Goal: Information Seeking & Learning: Learn about a topic

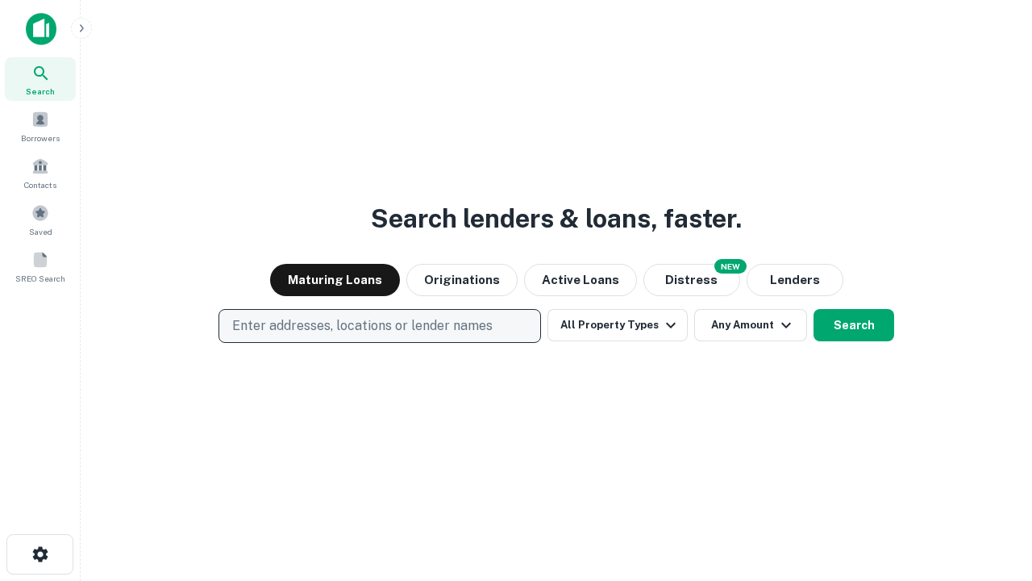
click at [379, 326] on p "Enter addresses, locations or lender names" at bounding box center [362, 325] width 260 height 19
type input "**********"
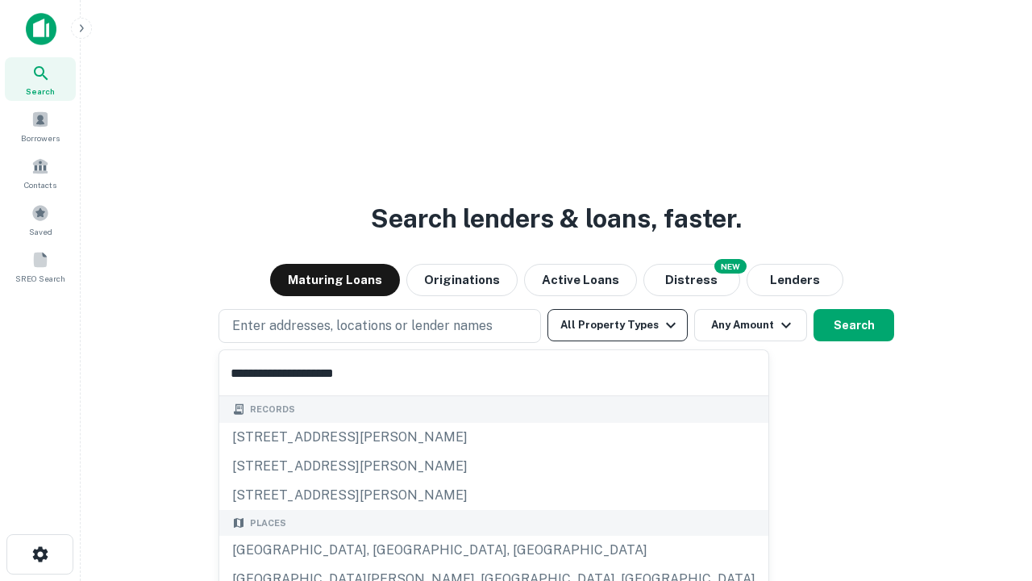
click at [385, 550] on div "[GEOGRAPHIC_DATA], [GEOGRAPHIC_DATA], [GEOGRAPHIC_DATA]" at bounding box center [493, 549] width 549 height 29
click at [618, 325] on button "All Property Types" at bounding box center [618, 325] width 140 height 32
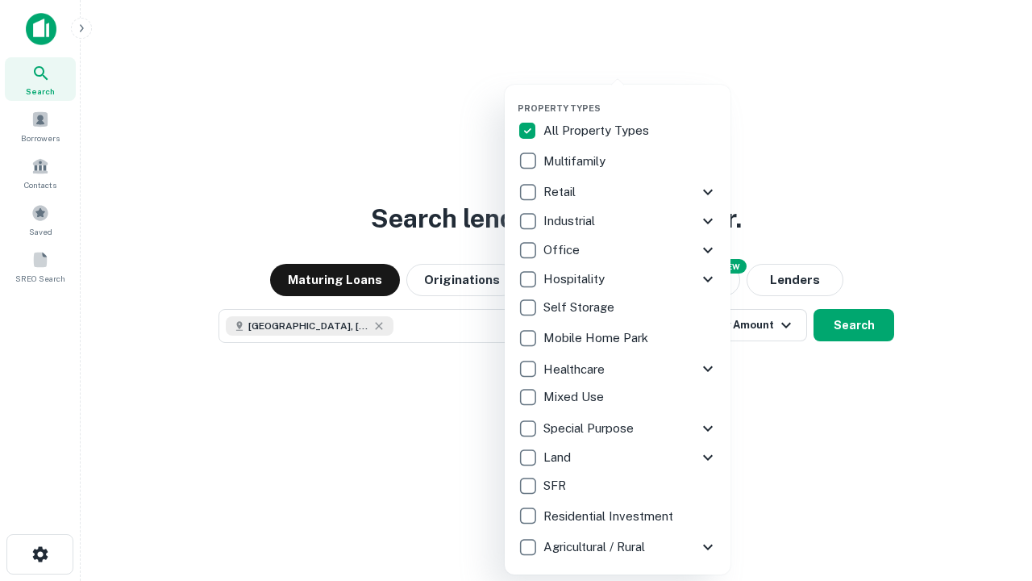
click at [631, 98] on button "button" at bounding box center [631, 98] width 226 height 1
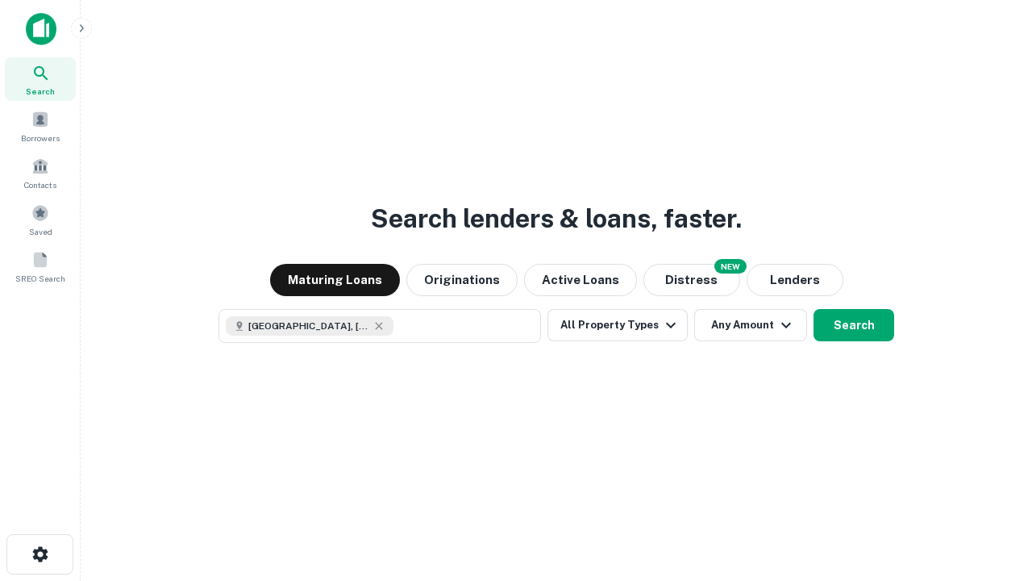
scroll to position [26, 0]
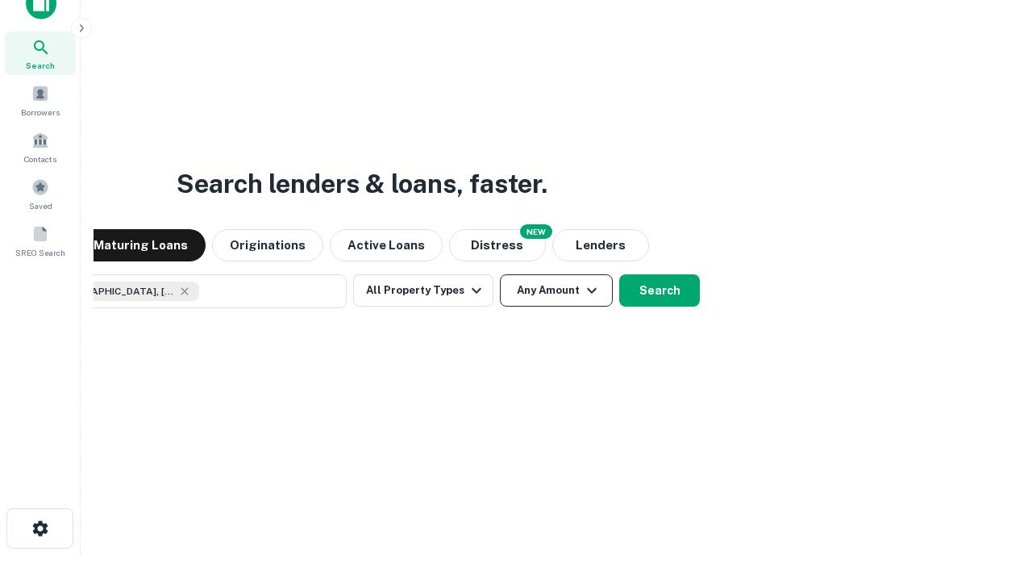
click at [500, 274] on button "Any Amount" at bounding box center [556, 290] width 113 height 32
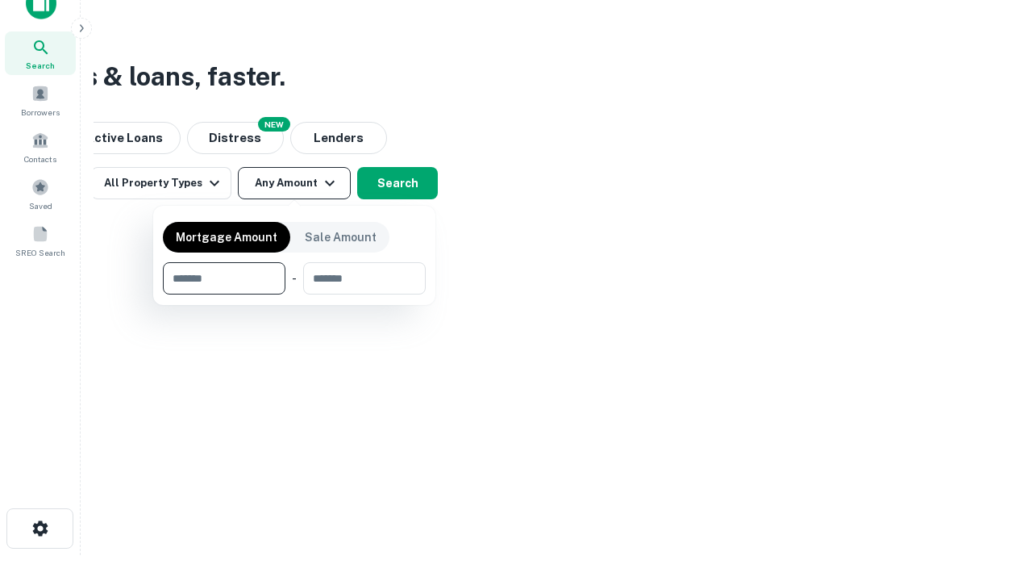
type input "*******"
click at [294, 294] on button "button" at bounding box center [294, 294] width 263 height 1
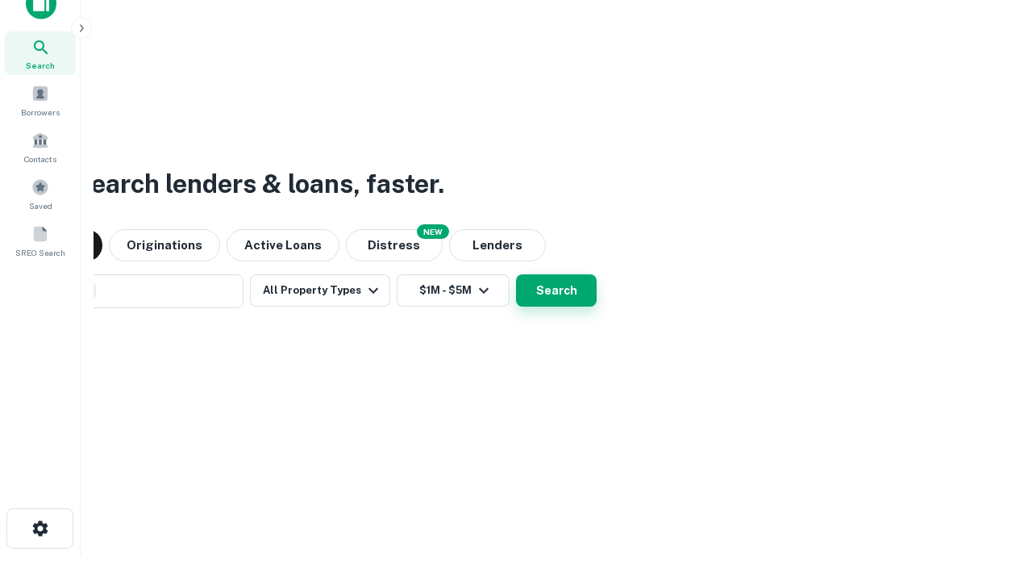
click at [516, 274] on button "Search" at bounding box center [556, 290] width 81 height 32
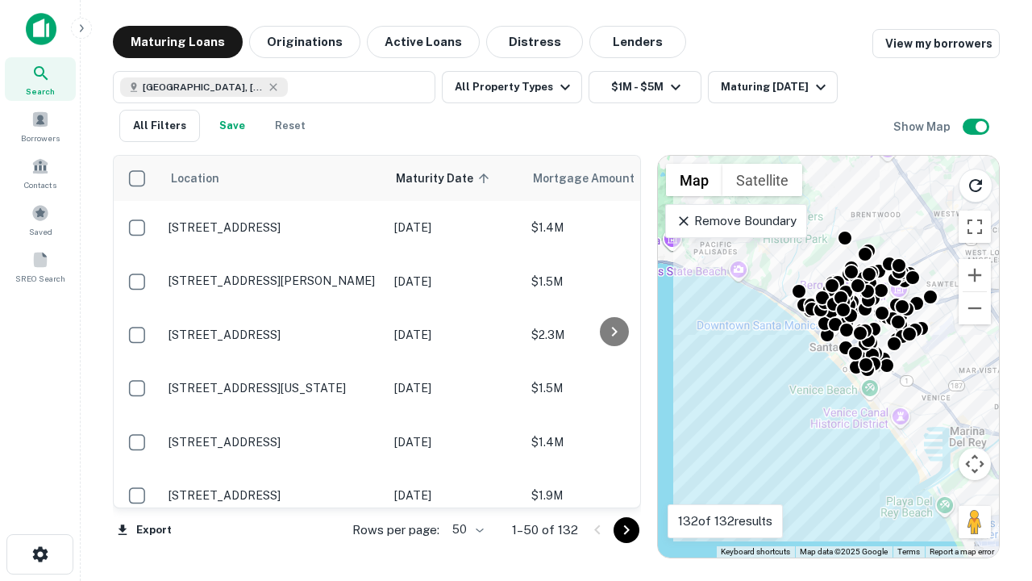
click at [465, 529] on body "Search Borrowers Contacts Saved SREO Search Maturing Loans Originations Active …" at bounding box center [516, 290] width 1032 height 581
click at [466, 489] on li "25" at bounding box center [466, 488] width 47 height 29
